Goal: Transaction & Acquisition: Purchase product/service

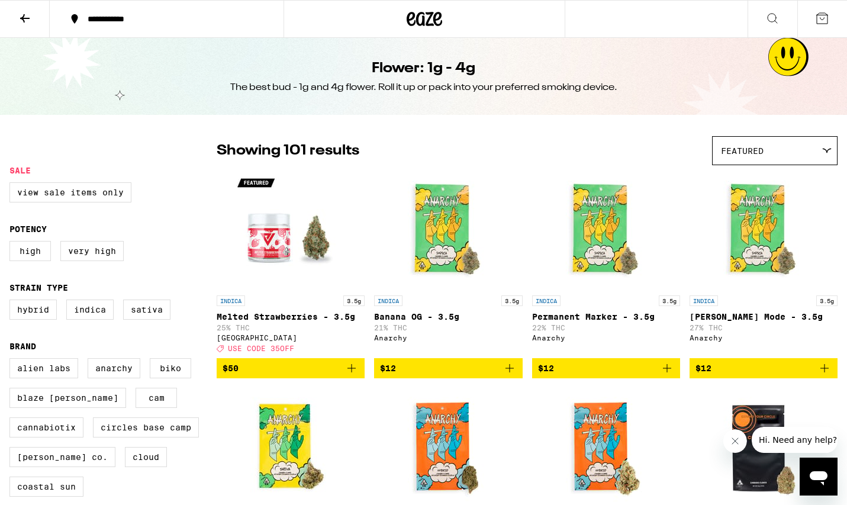
click at [421, 20] on icon at bounding box center [425, 19] width 18 height 14
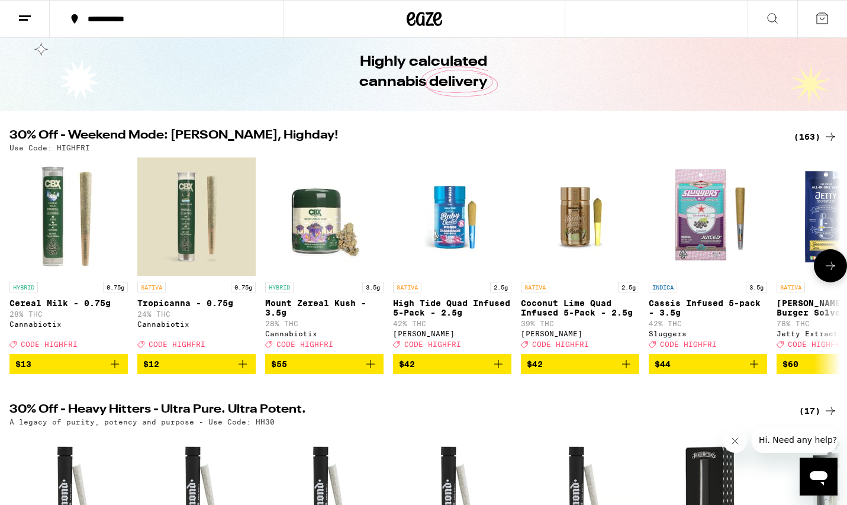
scroll to position [41, 0]
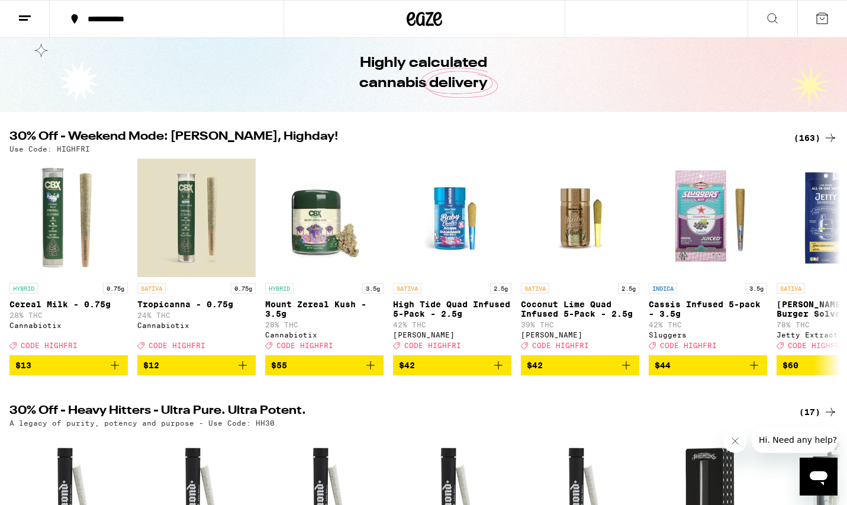
click at [807, 142] on div "(163)" at bounding box center [816, 138] width 44 height 14
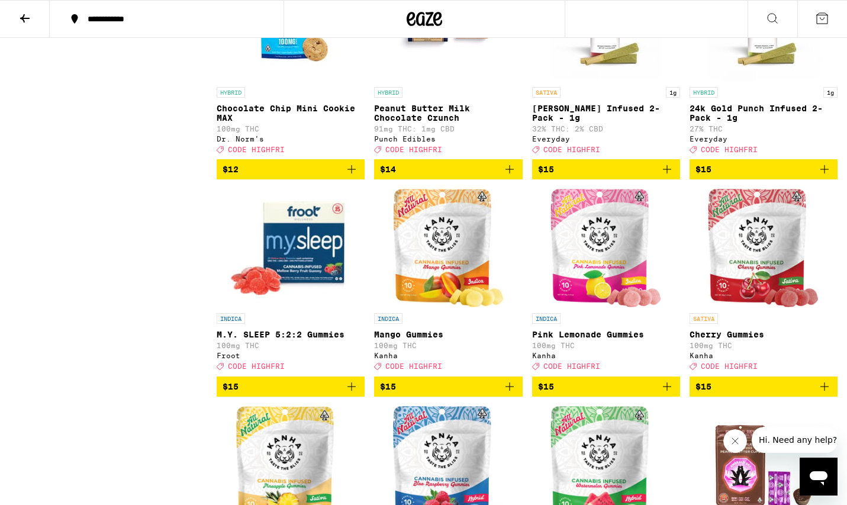
scroll to position [2882, 0]
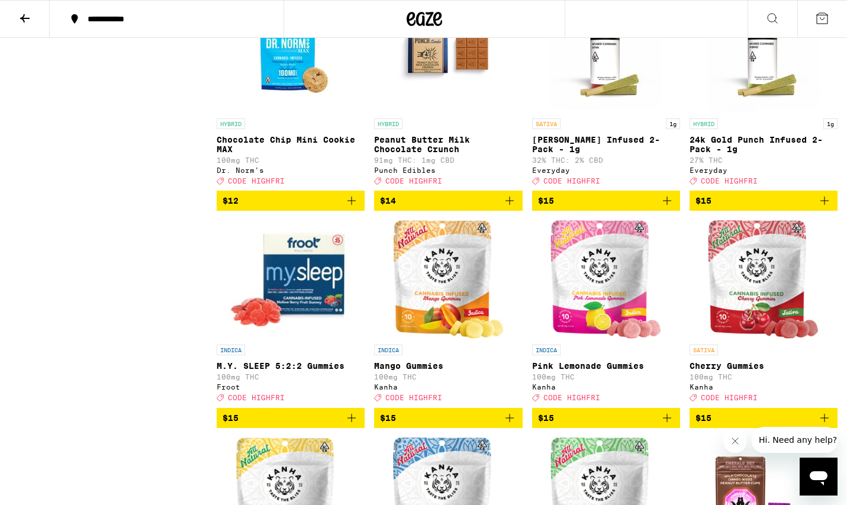
click at [671, 208] on icon "Add to bag" at bounding box center [667, 201] width 14 height 14
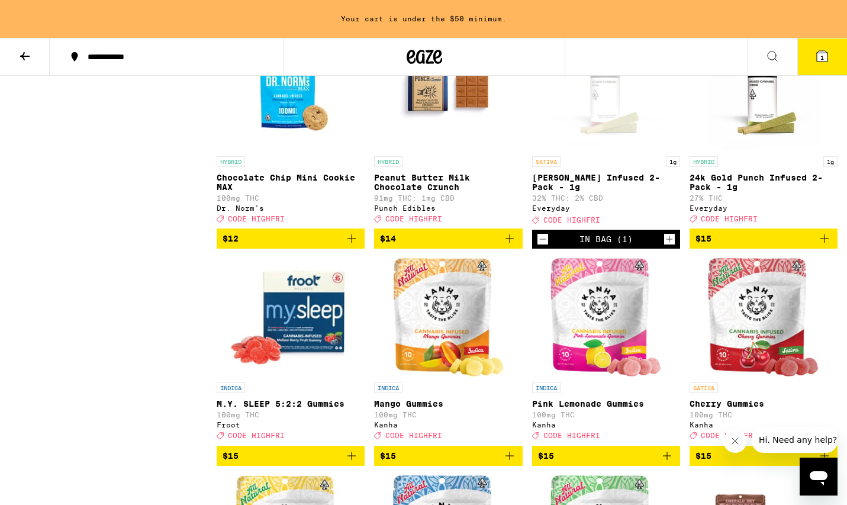
scroll to position [2920, 0]
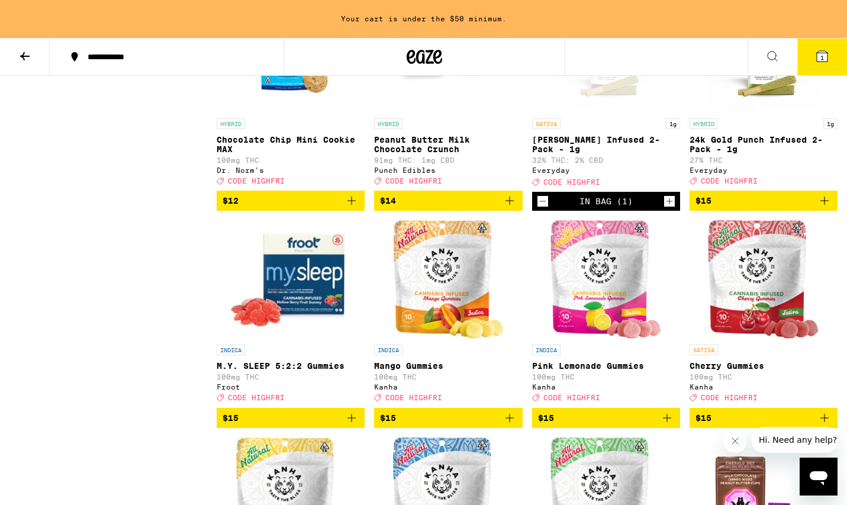
click at [821, 208] on icon "Add to bag" at bounding box center [824, 201] width 14 height 14
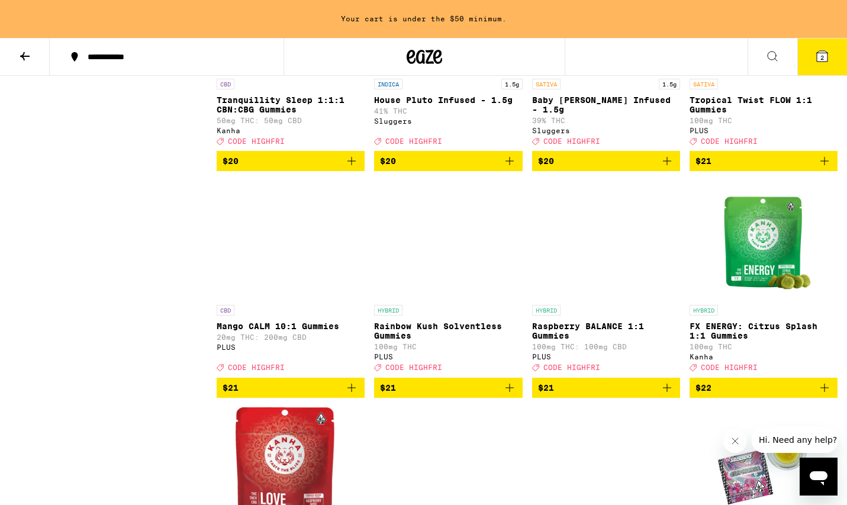
scroll to position [5441, 0]
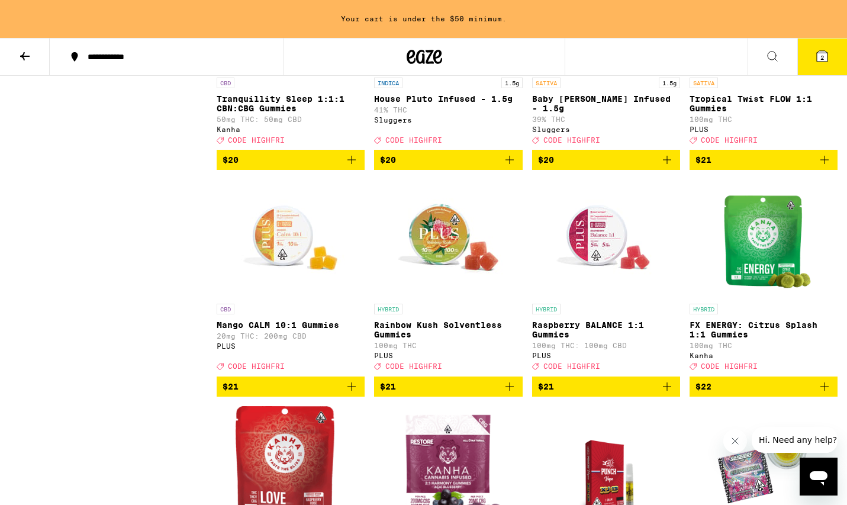
click at [511, 167] on icon "Add to bag" at bounding box center [510, 160] width 14 height 14
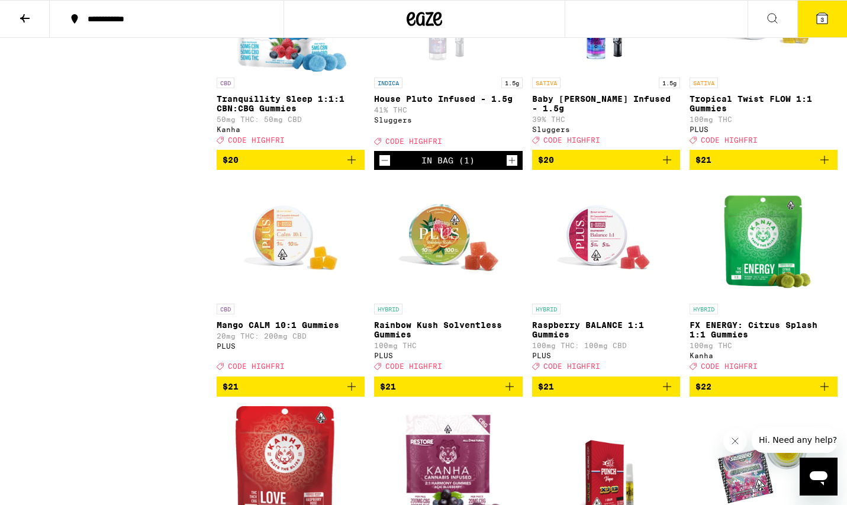
click at [670, 167] on icon "Add to bag" at bounding box center [667, 160] width 14 height 14
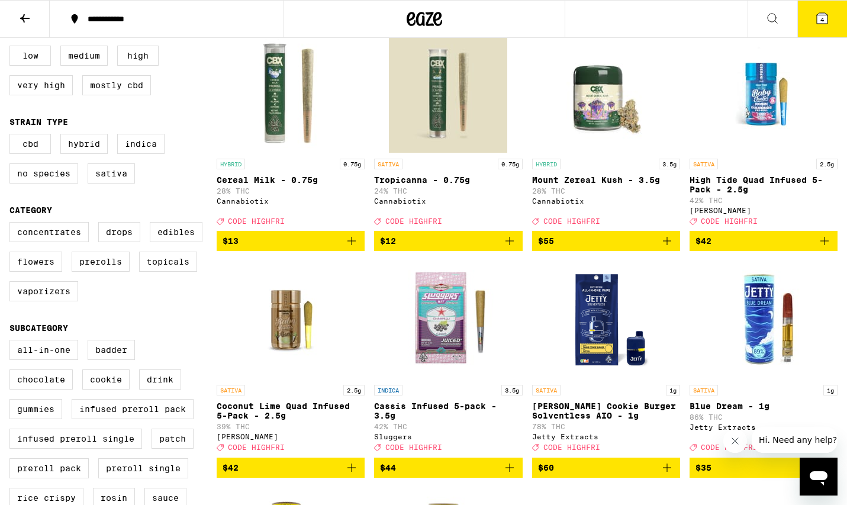
scroll to position [159, 0]
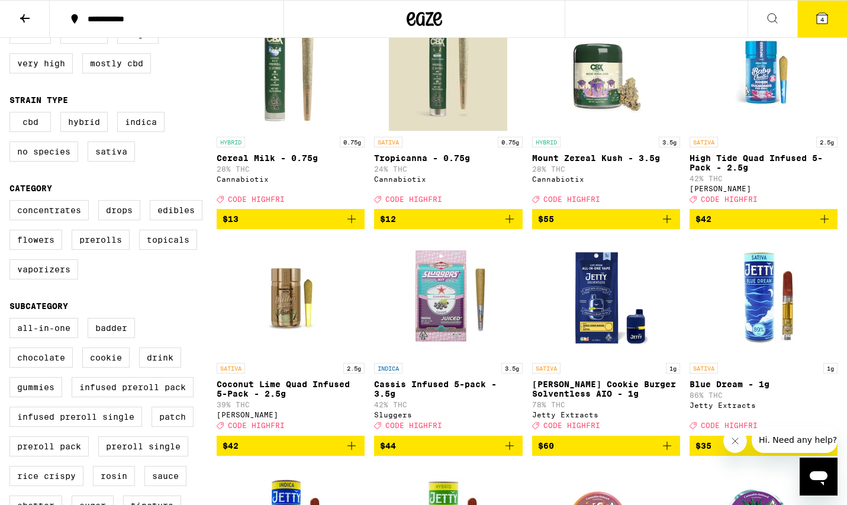
click at [509, 450] on icon "Add to bag" at bounding box center [509, 446] width 8 height 8
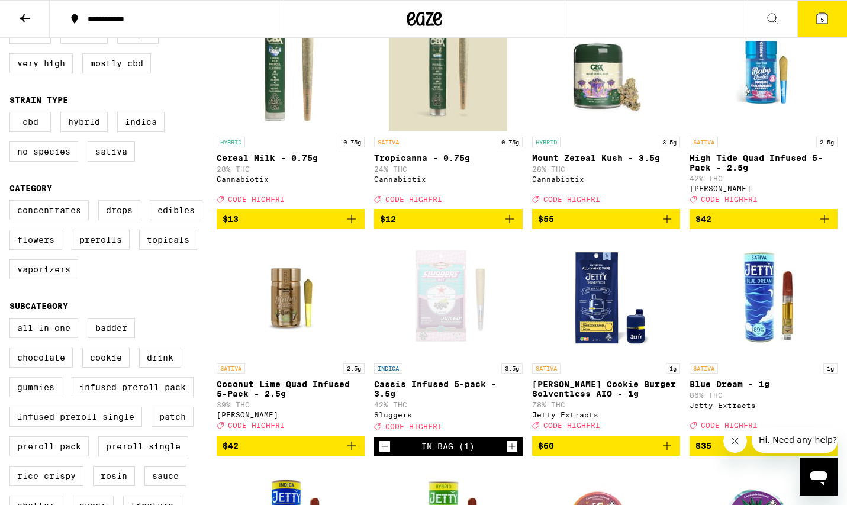
click at [815, 18] on icon at bounding box center [822, 18] width 14 height 14
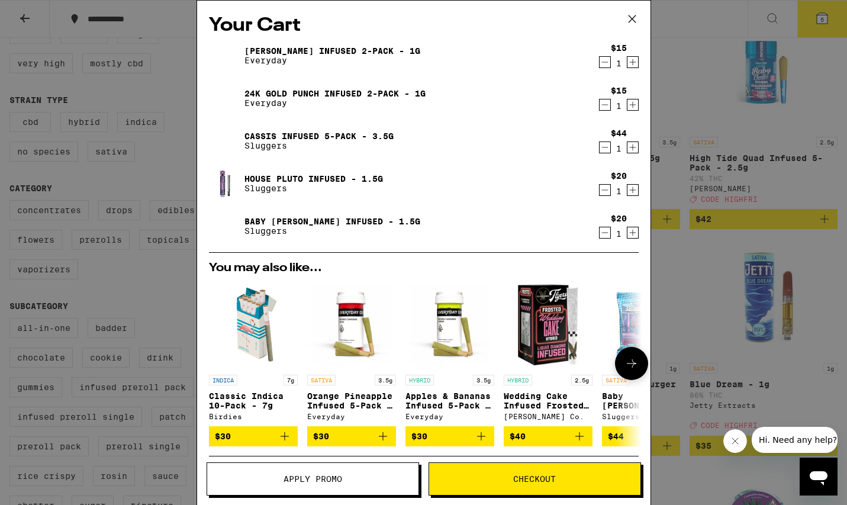
click at [640, 370] on button at bounding box center [631, 363] width 33 height 33
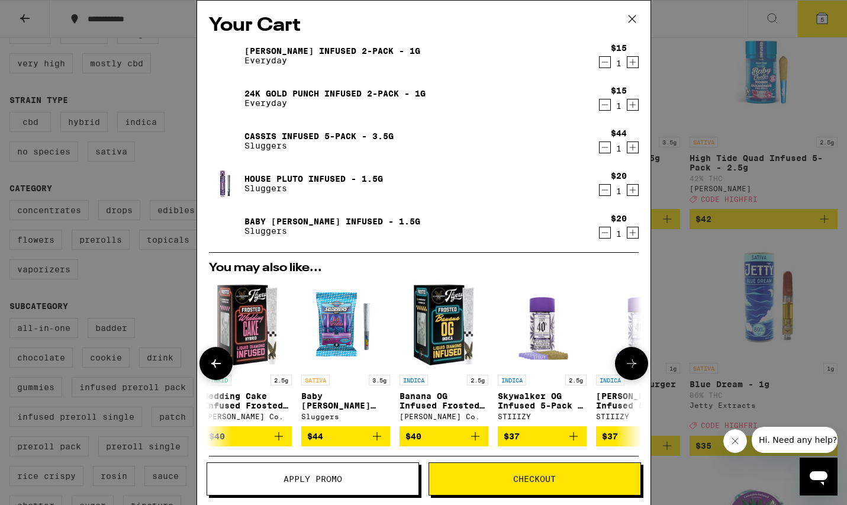
click at [638, 363] on icon at bounding box center [631, 363] width 14 height 14
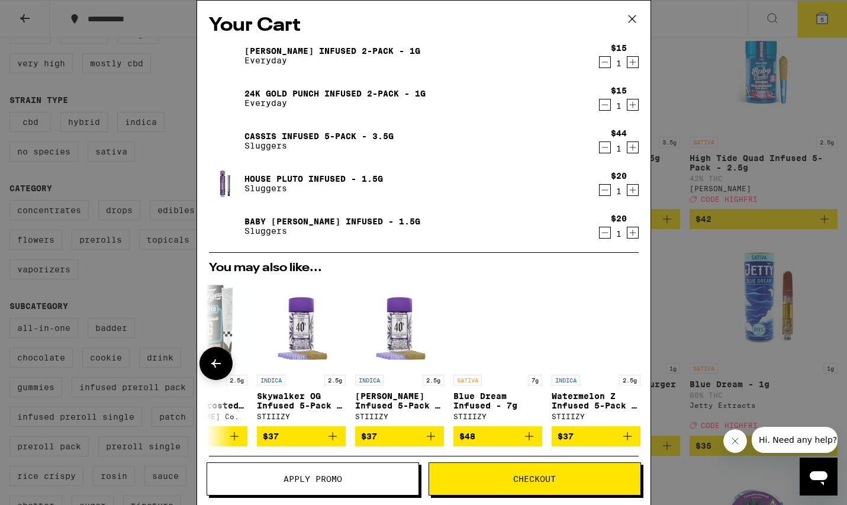
scroll to position [0, 553]
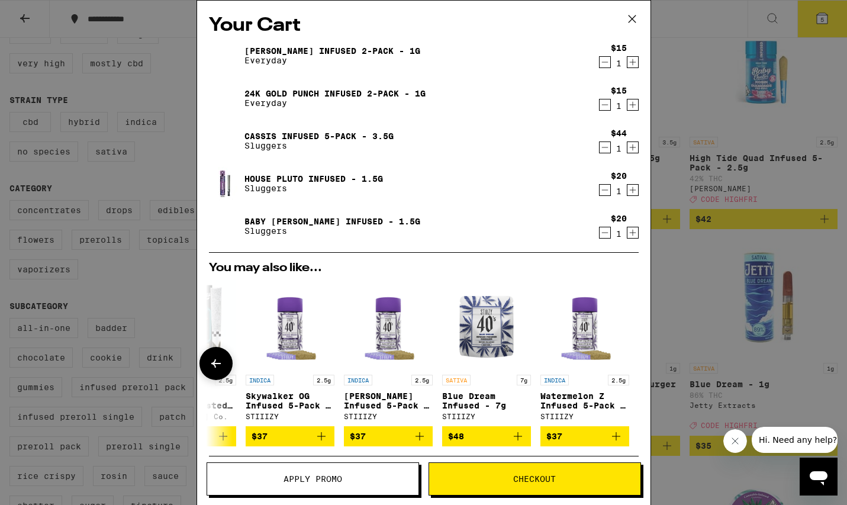
click at [638, 363] on div at bounding box center [631, 363] width 33 height 33
click at [216, 364] on icon at bounding box center [215, 363] width 9 height 8
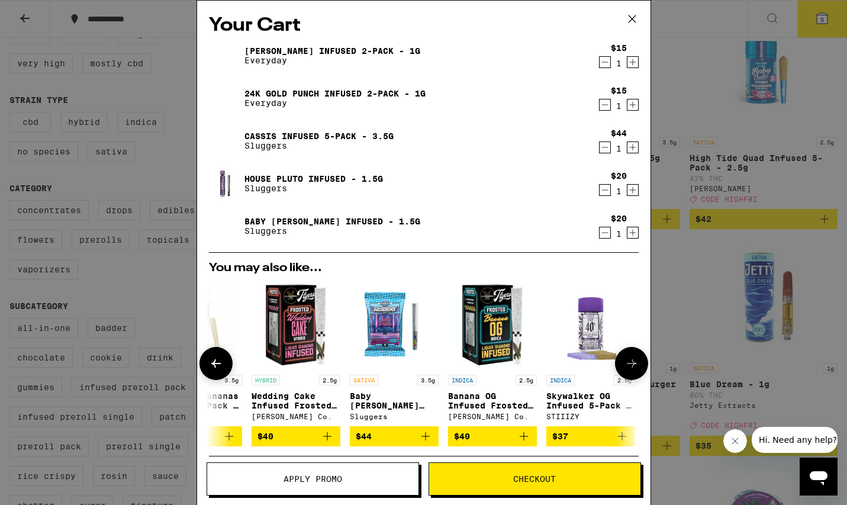
click at [216, 364] on icon at bounding box center [215, 363] width 9 height 8
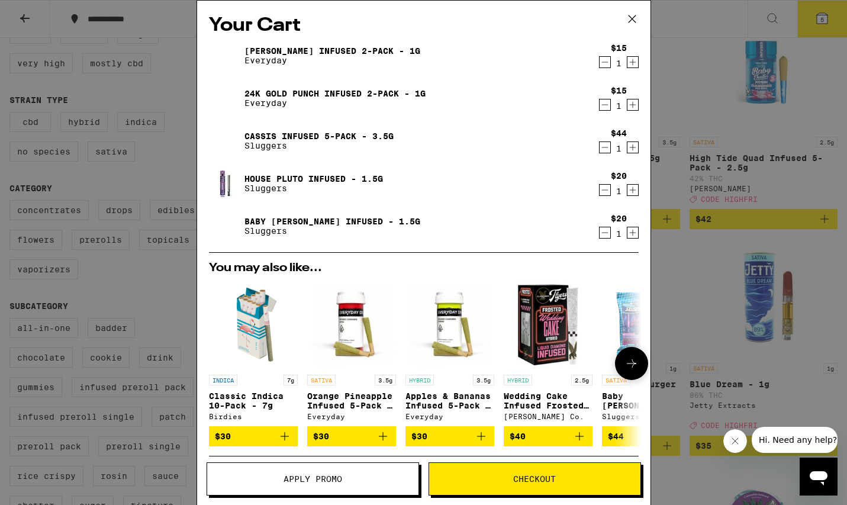
scroll to position [0, 0]
click at [450, 395] on p "Apples & Bananas Infused 5-Pack - 3.5g" at bounding box center [449, 400] width 89 height 19
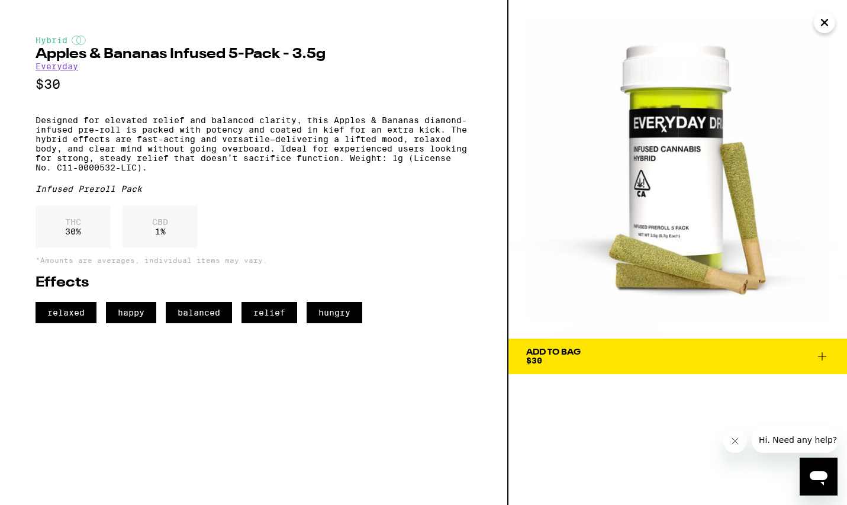
click at [814, 15] on img at bounding box center [677, 169] width 339 height 339
click at [822, 22] on icon "Close" at bounding box center [824, 23] width 14 height 18
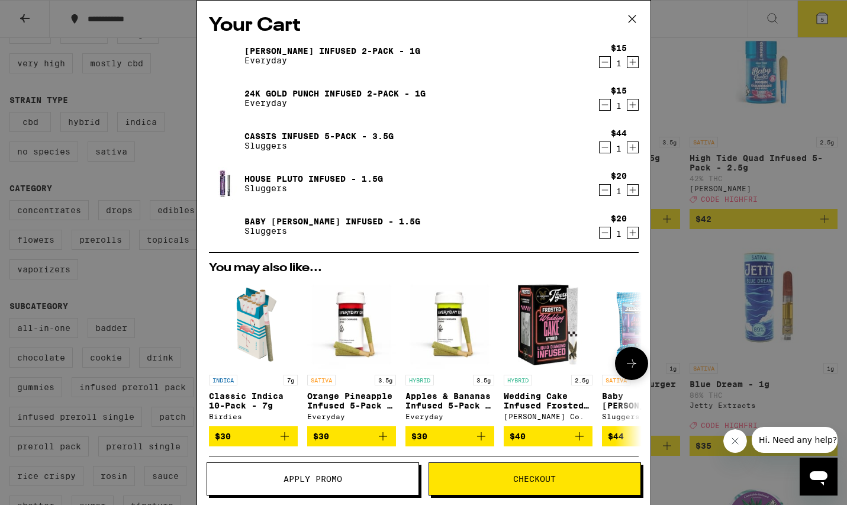
click at [485, 440] on icon "Add to bag" at bounding box center [481, 436] width 8 height 8
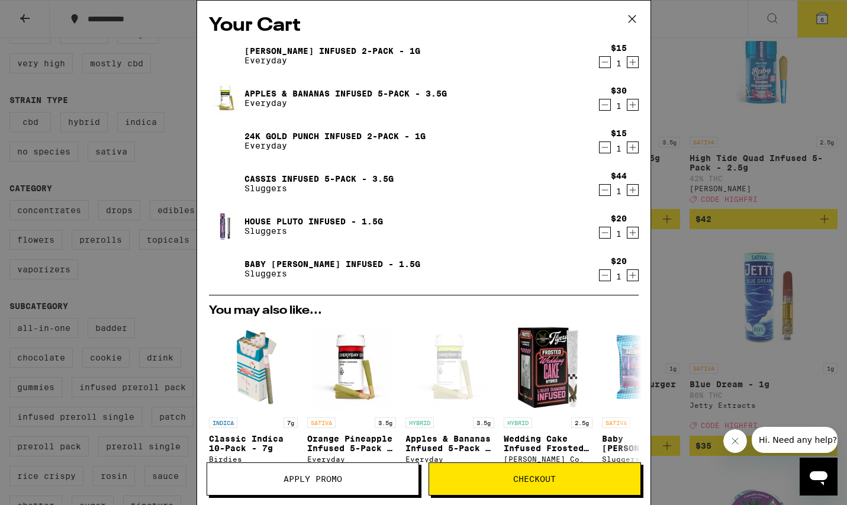
click at [357, 482] on button "Apply Promo" at bounding box center [313, 478] width 212 height 33
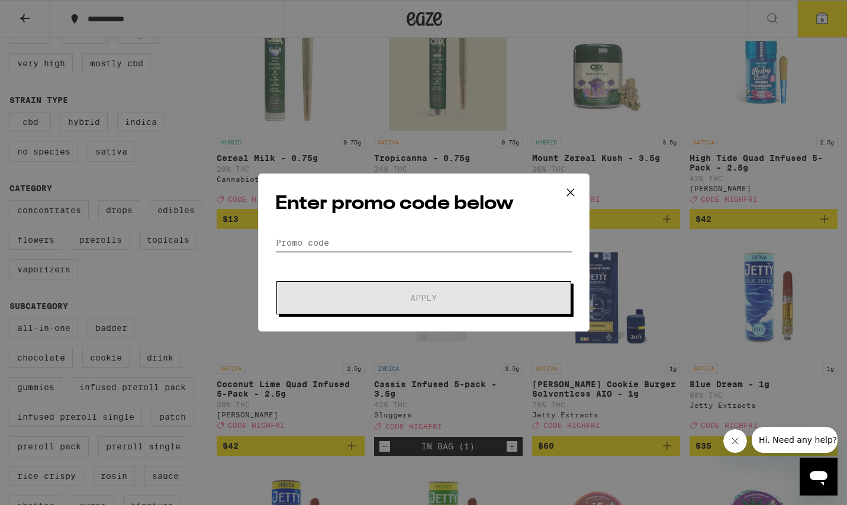
click at [363, 234] on input "Promo Code" at bounding box center [423, 243] width 297 height 18
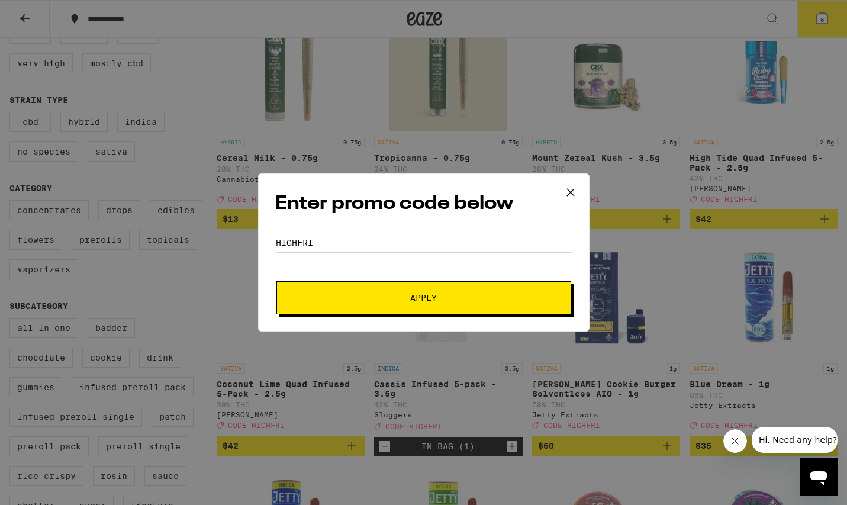
type input "highfri"
click at [460, 298] on span "Apply" at bounding box center [423, 298] width 213 height 8
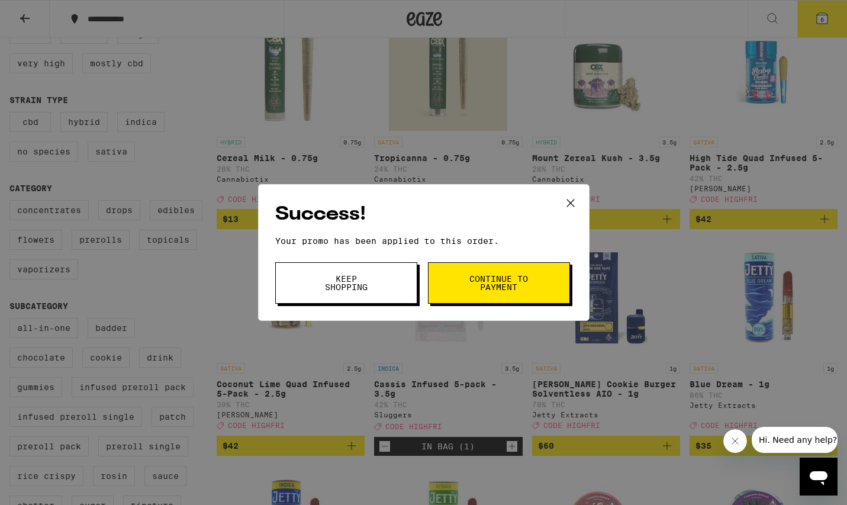
click at [502, 288] on span "Continue to payment" at bounding box center [499, 283] width 60 height 17
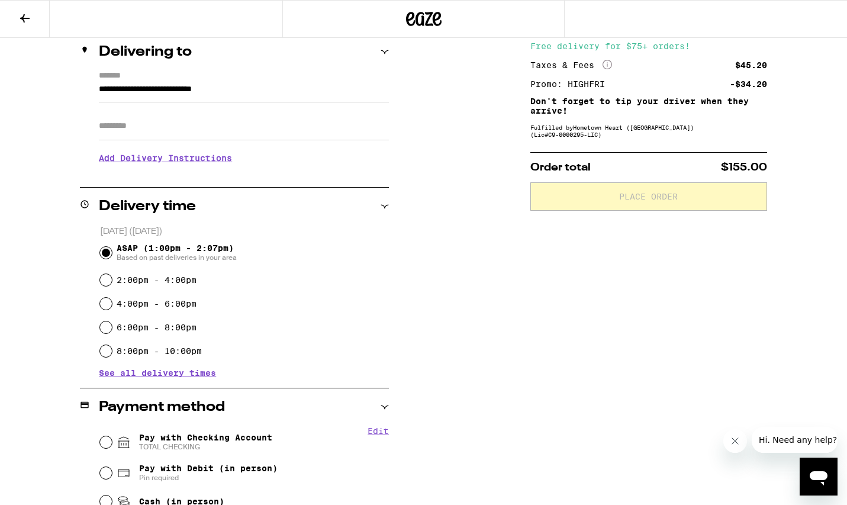
scroll to position [187, 0]
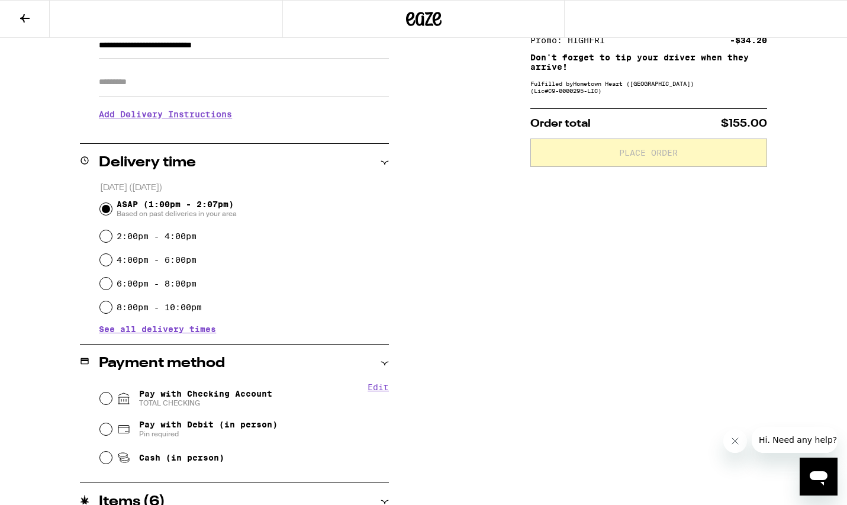
click at [239, 391] on span "Pay with Checking Account TOTAL CHECKING" at bounding box center [205, 398] width 133 height 19
click at [112, 392] on input "Pay with Checking Account TOTAL CHECKING" at bounding box center [106, 398] width 12 height 12
radio input "true"
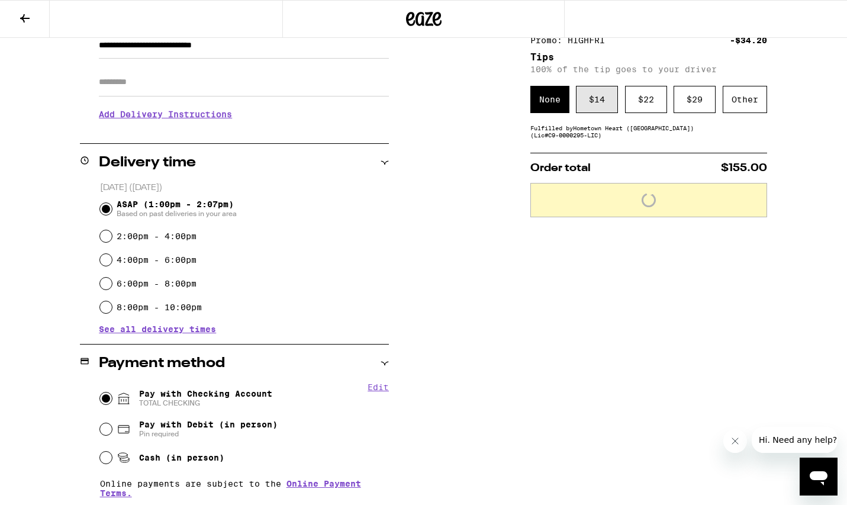
click at [605, 107] on div "$ 14" at bounding box center [597, 99] width 42 height 27
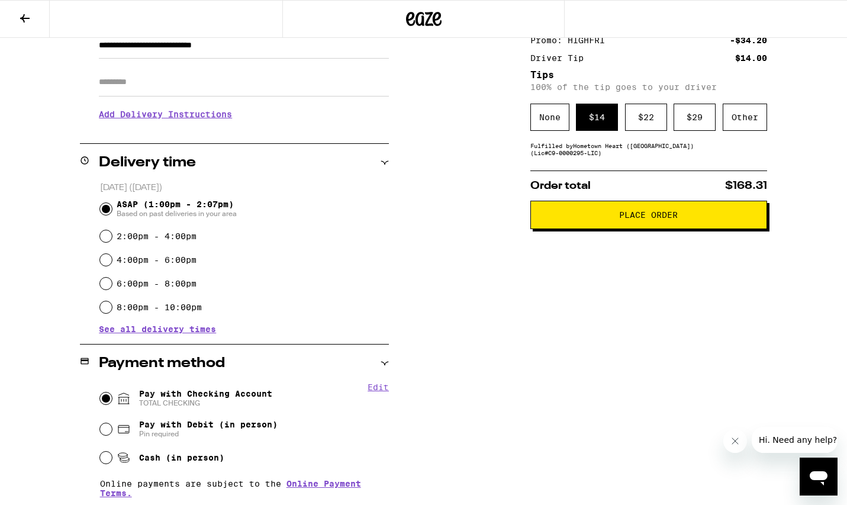
click at [623, 226] on button "Place Order" at bounding box center [648, 215] width 237 height 28
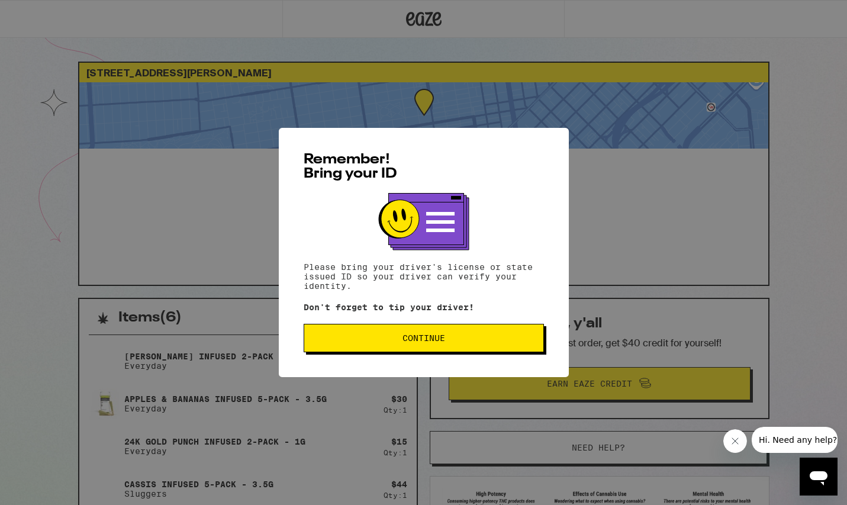
click at [397, 338] on span "Continue" at bounding box center [424, 338] width 220 height 8
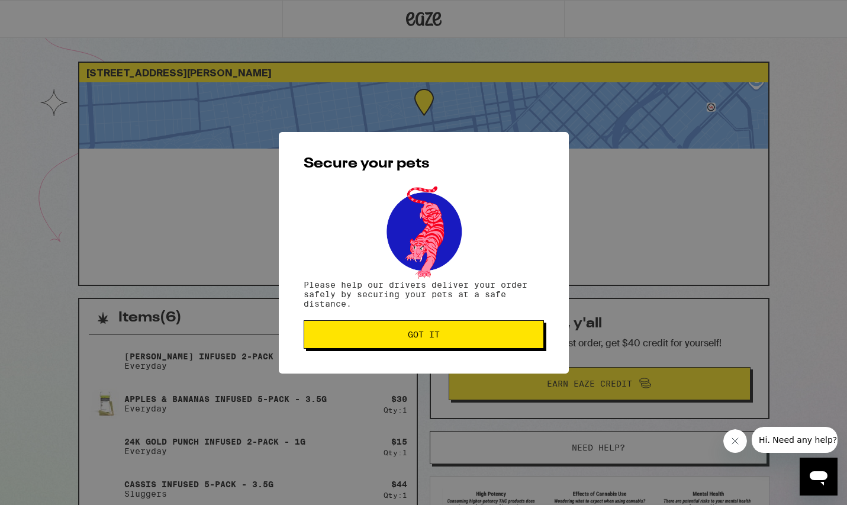
click at [397, 338] on span "Got it" at bounding box center [424, 334] width 220 height 8
